Goal: Information Seeking & Learning: Learn about a topic

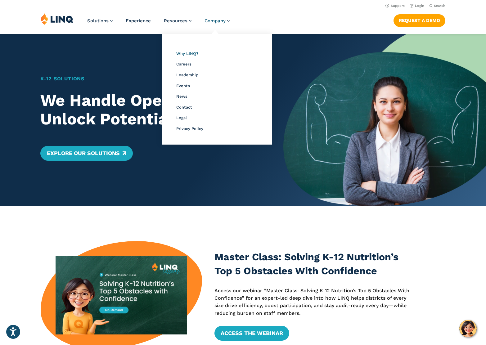
click at [183, 52] on span "Why LINQ?" at bounding box center [187, 53] width 22 height 5
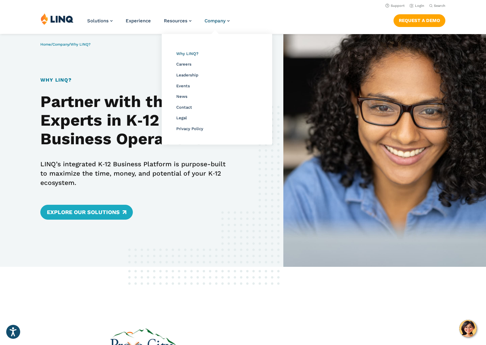
click at [186, 53] on span "Why LINQ?" at bounding box center [187, 53] width 22 height 5
click at [224, 20] on span "Company" at bounding box center [215, 21] width 21 height 6
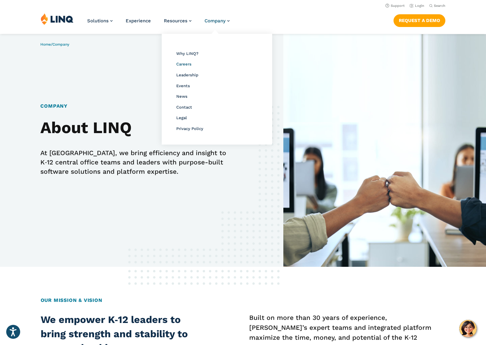
click at [187, 65] on span "Careers" at bounding box center [183, 64] width 15 height 5
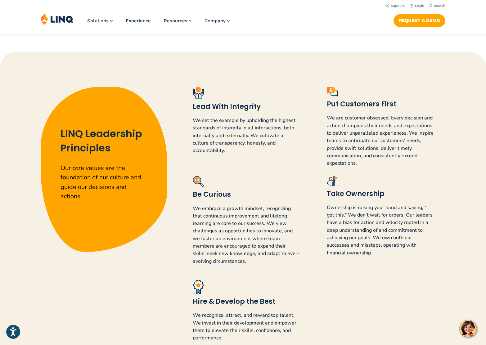
scroll to position [437, 0]
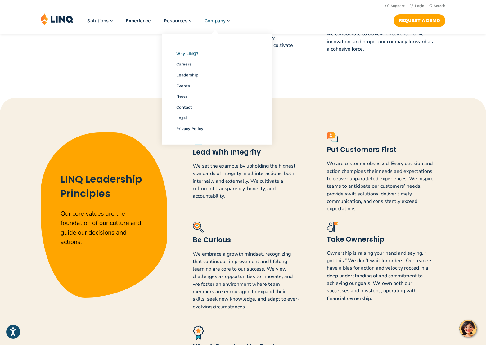
click at [183, 52] on span "Why LINQ?" at bounding box center [187, 53] width 22 height 5
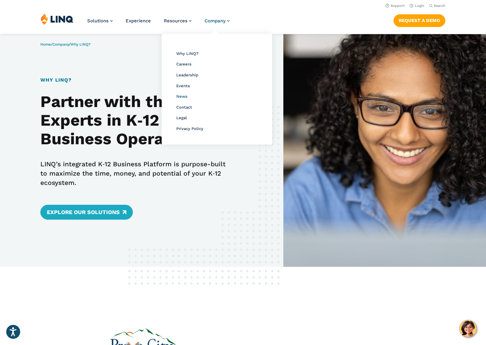
click at [185, 96] on span "News" at bounding box center [181, 96] width 11 height 5
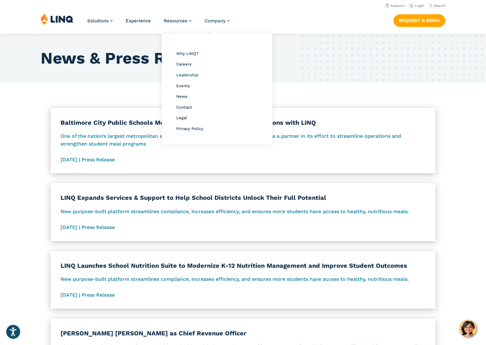
click at [193, 74] on span "Leadership" at bounding box center [187, 75] width 22 height 5
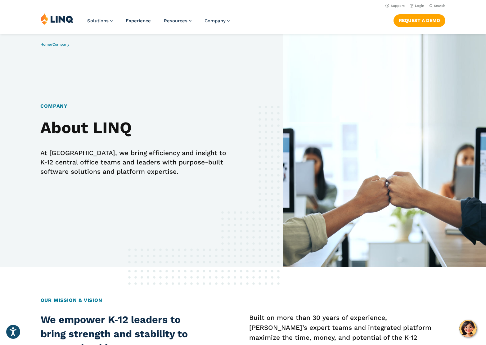
click at [64, 19] on img at bounding box center [57, 19] width 33 height 12
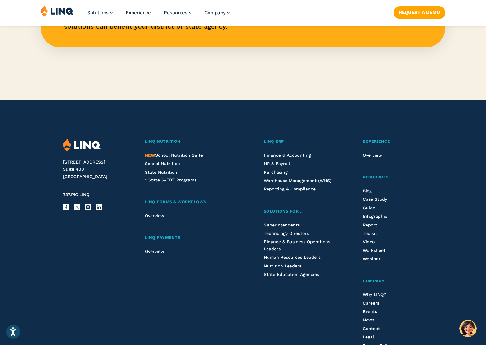
scroll to position [1507, 0]
